Goal: Task Accomplishment & Management: Complete application form

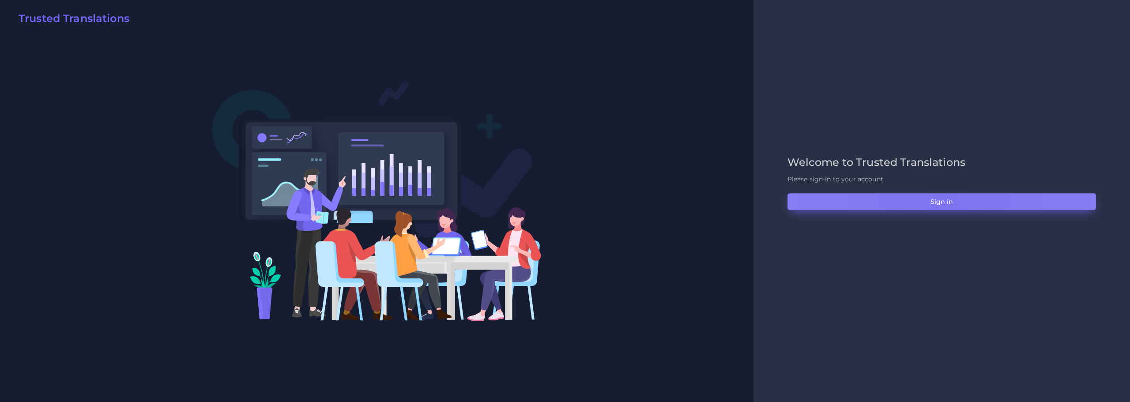
click at [945, 202] on button "Sign in" at bounding box center [942, 201] width 309 height 17
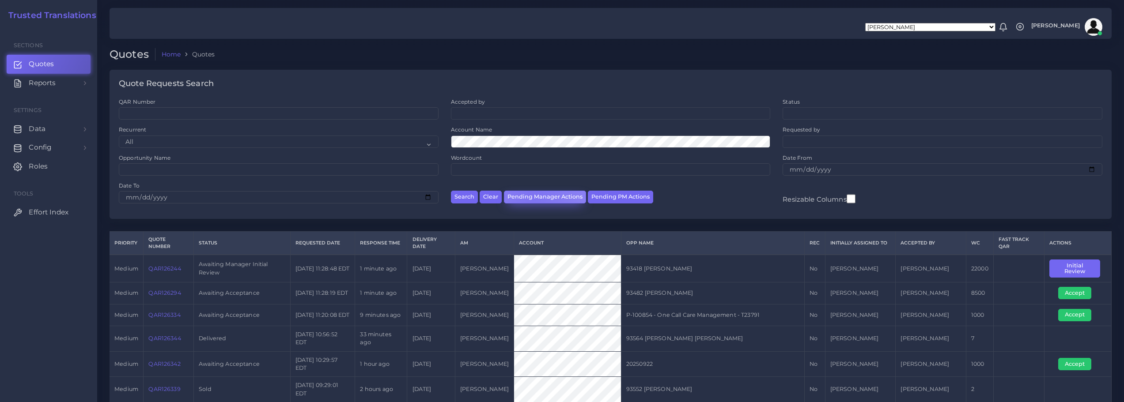
click at [532, 195] on button "Pending Manager Actions" at bounding box center [545, 197] width 82 height 13
select select "awaiting_manager_initial_review"
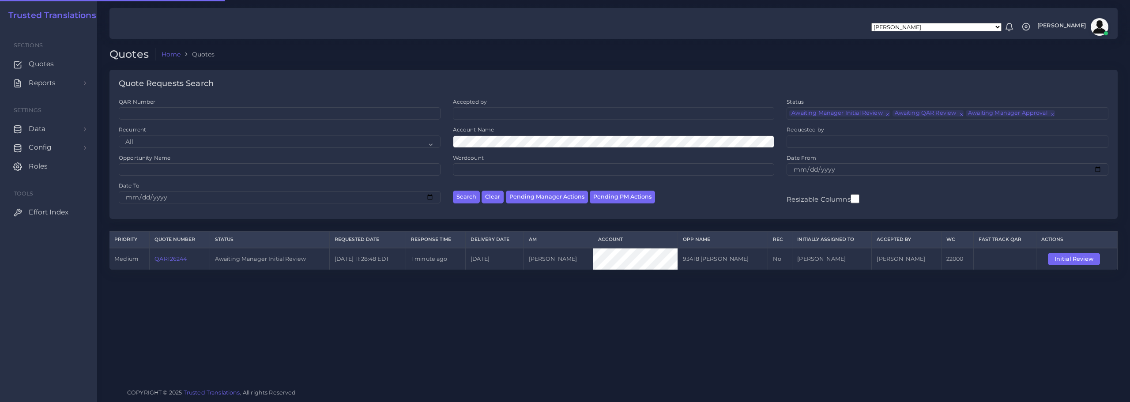
scroll to position [21, 0]
click at [170, 258] on link "QAR126244" at bounding box center [171, 259] width 32 height 7
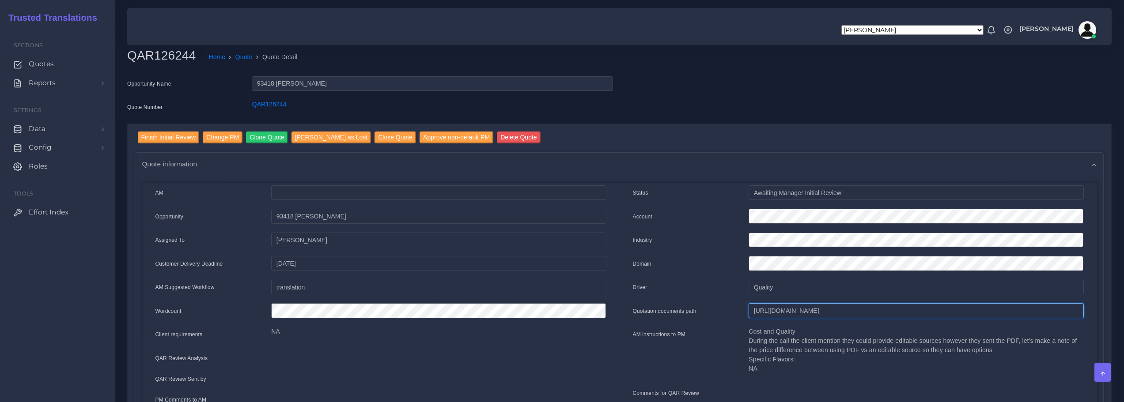
scroll to position [0, 291]
drag, startPoint x: 755, startPoint y: 314, endPoint x: 1113, endPoint y: 315, distance: 358.5
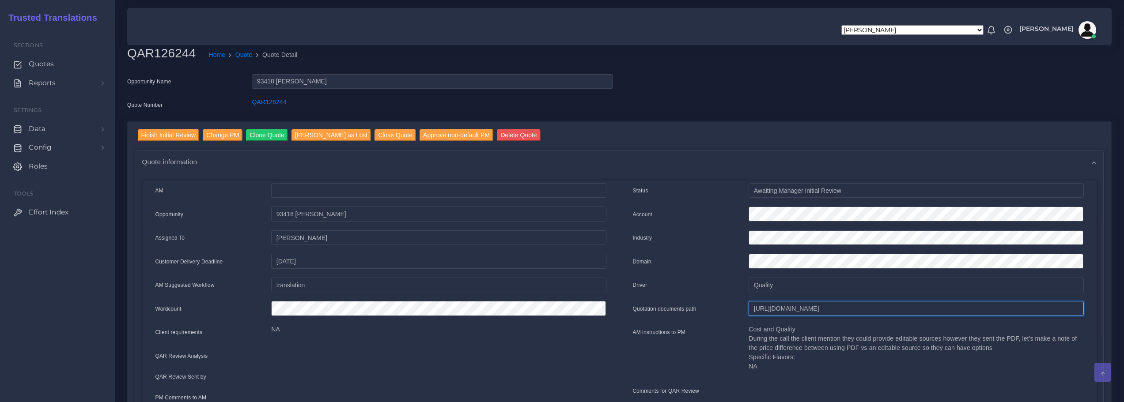
scroll to position [0, 0]
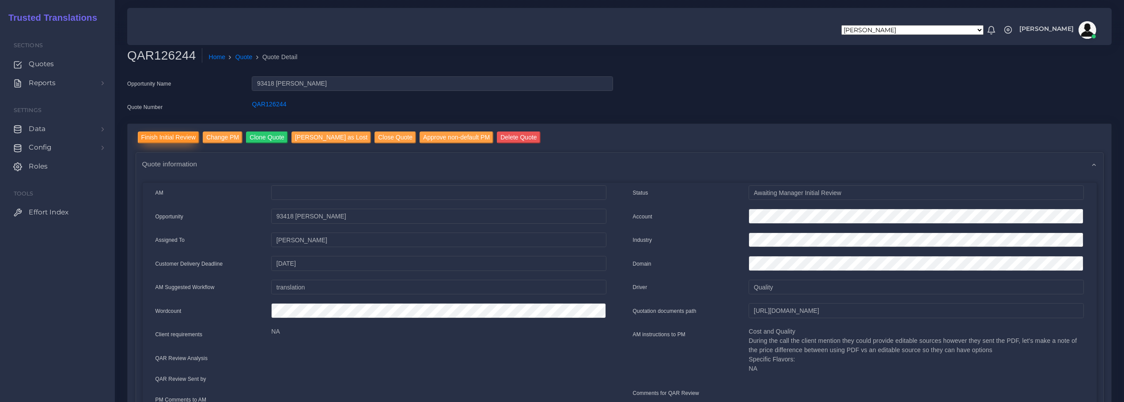
click at [170, 133] on input "Finish Initial Review" at bounding box center [169, 138] width 62 height 12
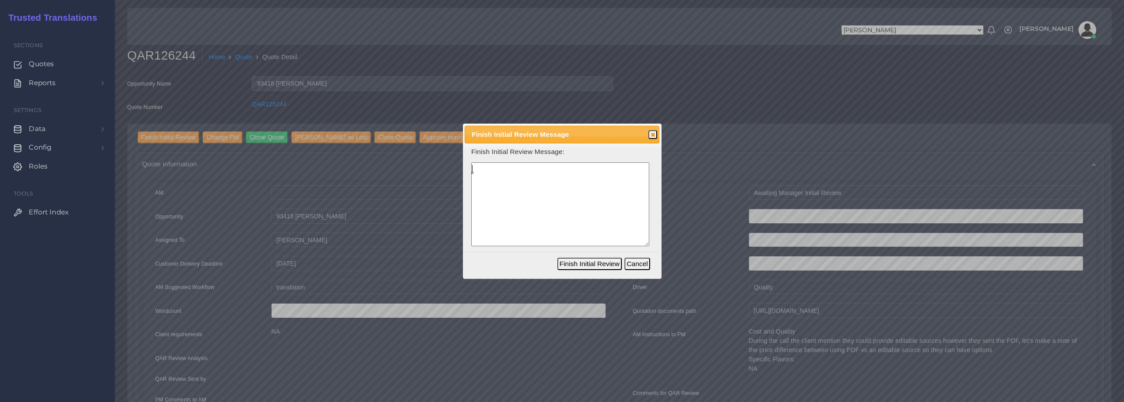
click at [523, 183] on textarea at bounding box center [560, 204] width 178 height 84
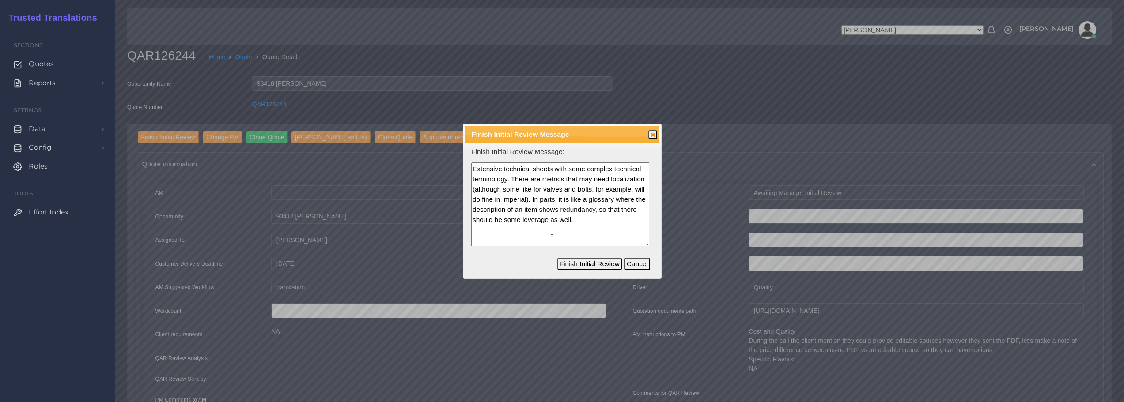
type textarea "Extensive technical sheets with some complex technical terminology. There are m…"
click at [599, 263] on button "Finish Initial Review" at bounding box center [589, 264] width 64 height 12
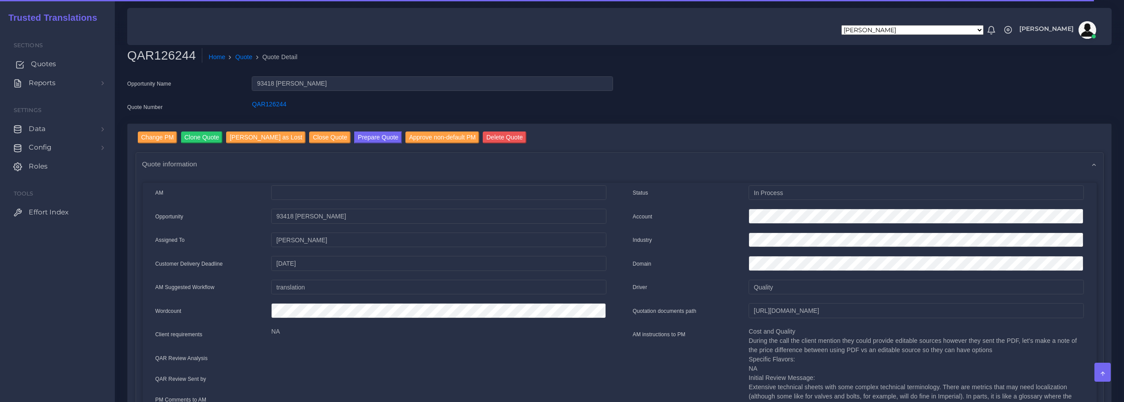
drag, startPoint x: 0, startPoint y: 0, endPoint x: 43, endPoint y: 64, distance: 77.3
click at [43, 64] on span "Quotes" at bounding box center [43, 64] width 25 height 10
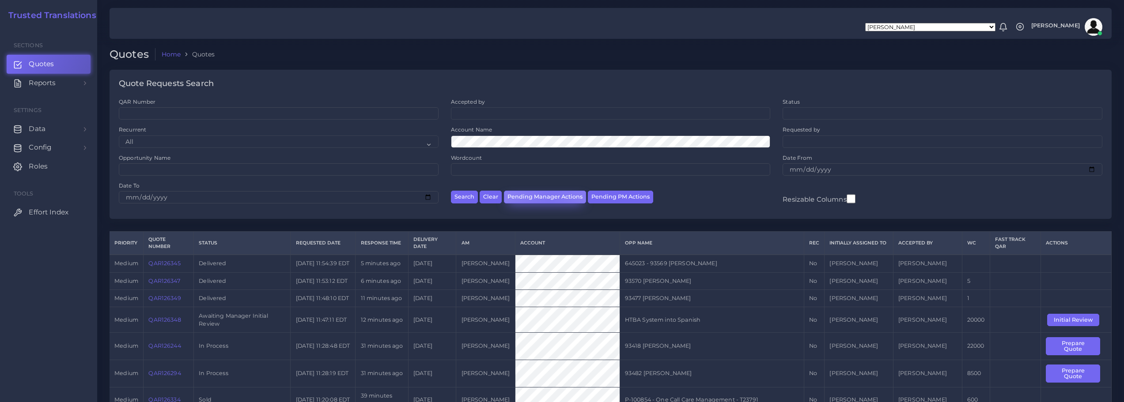
click at [549, 198] on button "Pending Manager Actions" at bounding box center [545, 197] width 82 height 13
select select "awaiting_manager_initial_review"
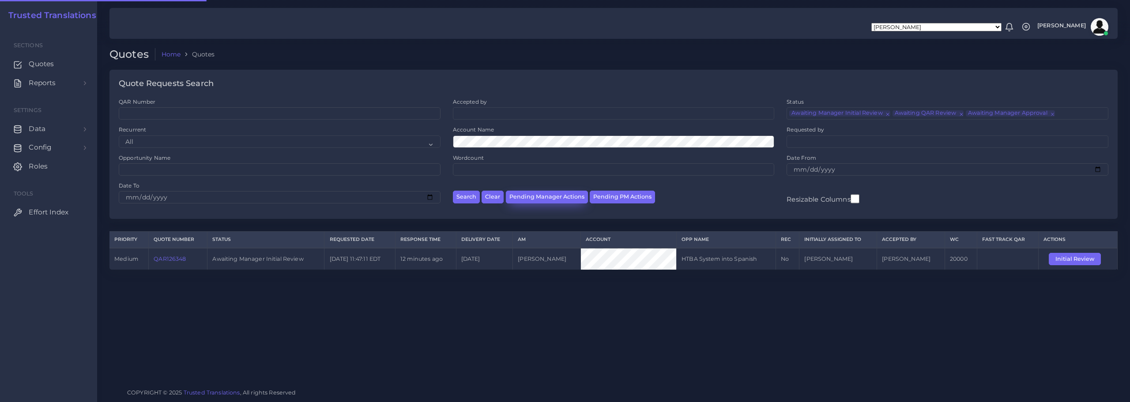
scroll to position [21, 0]
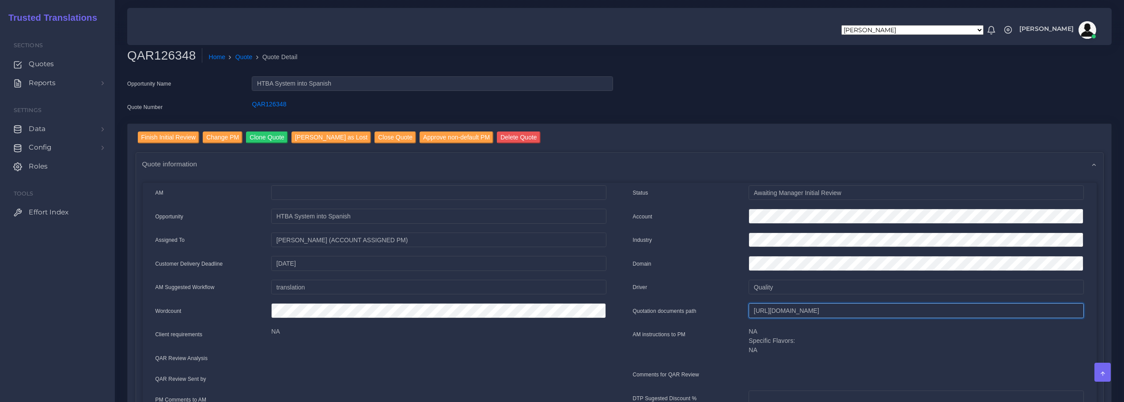
drag, startPoint x: 755, startPoint y: 312, endPoint x: 973, endPoint y: 315, distance: 217.7
click at [27, 315] on body "[PERSON_NAME] [PERSON_NAME] [PERSON_NAME] [PERSON_NAME] PM [PERSON_NAME] [PERSO…" at bounding box center [562, 201] width 1124 height 402
click at [887, 317] on input "[URL][DOMAIN_NAME]" at bounding box center [915, 310] width 335 height 15
drag, startPoint x: 753, startPoint y: 311, endPoint x: 975, endPoint y: 311, distance: 222.5
click at [30, 316] on body "[PERSON_NAME] [PERSON_NAME] [PERSON_NAME] [PERSON_NAME] PM [PERSON_NAME] [PERSO…" at bounding box center [562, 201] width 1124 height 402
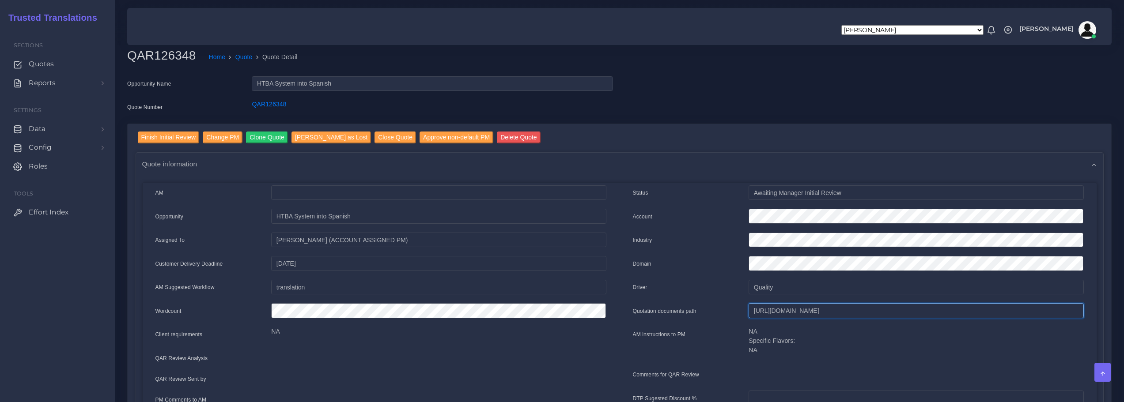
click at [777, 309] on input "[URL][DOMAIN_NAME]" at bounding box center [915, 310] width 335 height 15
drag, startPoint x: 751, startPoint y: 311, endPoint x: 1130, endPoint y: 313, distance: 378.4
click at [1123, 313] on html "[PERSON_NAME] [PERSON_NAME] [PERSON_NAME] [PERSON_NAME] PM [PERSON_NAME] [PERSO…" at bounding box center [562, 201] width 1124 height 402
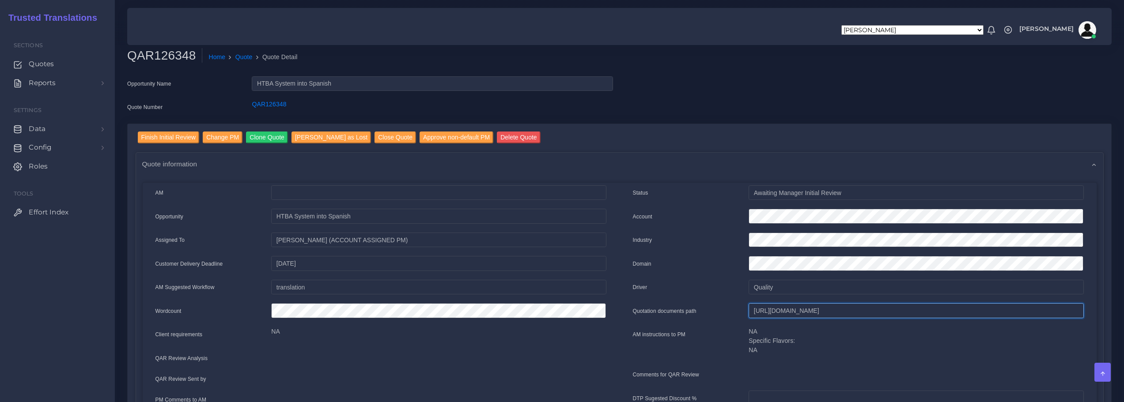
drag, startPoint x: 1117, startPoint y: 311, endPoint x: 872, endPoint y: 311, distance: 245.0
click at [159, 136] on input "Finish Initial Review" at bounding box center [169, 138] width 62 height 12
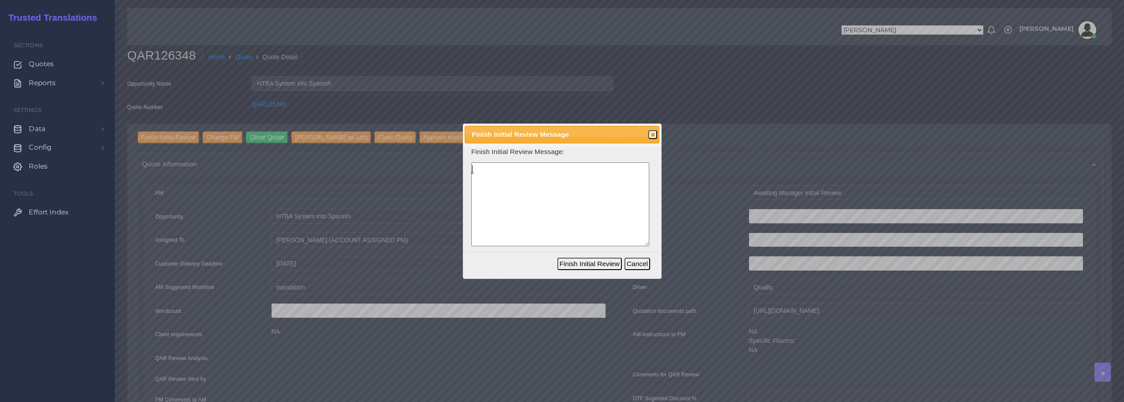
drag, startPoint x: 511, startPoint y: 194, endPoint x: 531, endPoint y: 198, distance: 19.8
click at [512, 194] on textarea at bounding box center [560, 204] width 178 height 84
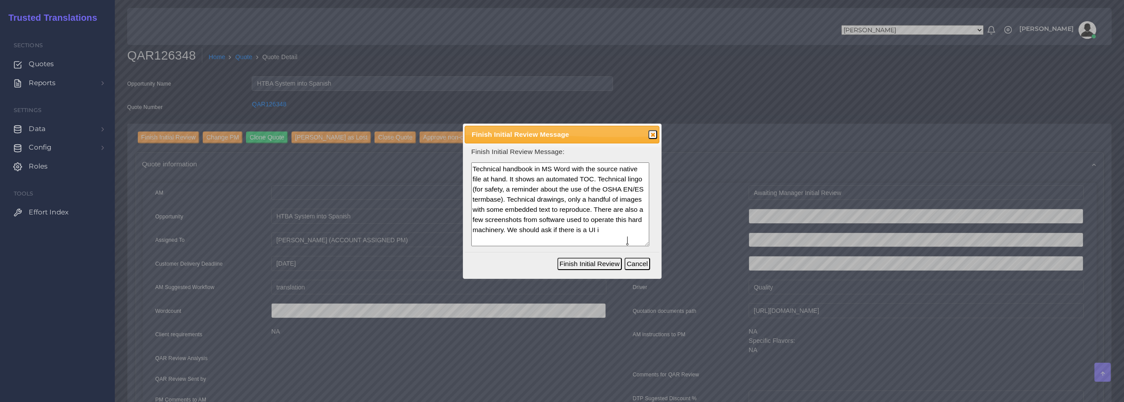
scroll to position [8, 0]
type textarea "Technical handbook in MS Word with the source native file at hand. It shows an …"
click at [597, 262] on button "Finish Initial Review" at bounding box center [589, 264] width 64 height 12
